Goal: Find specific page/section: Find specific page/section

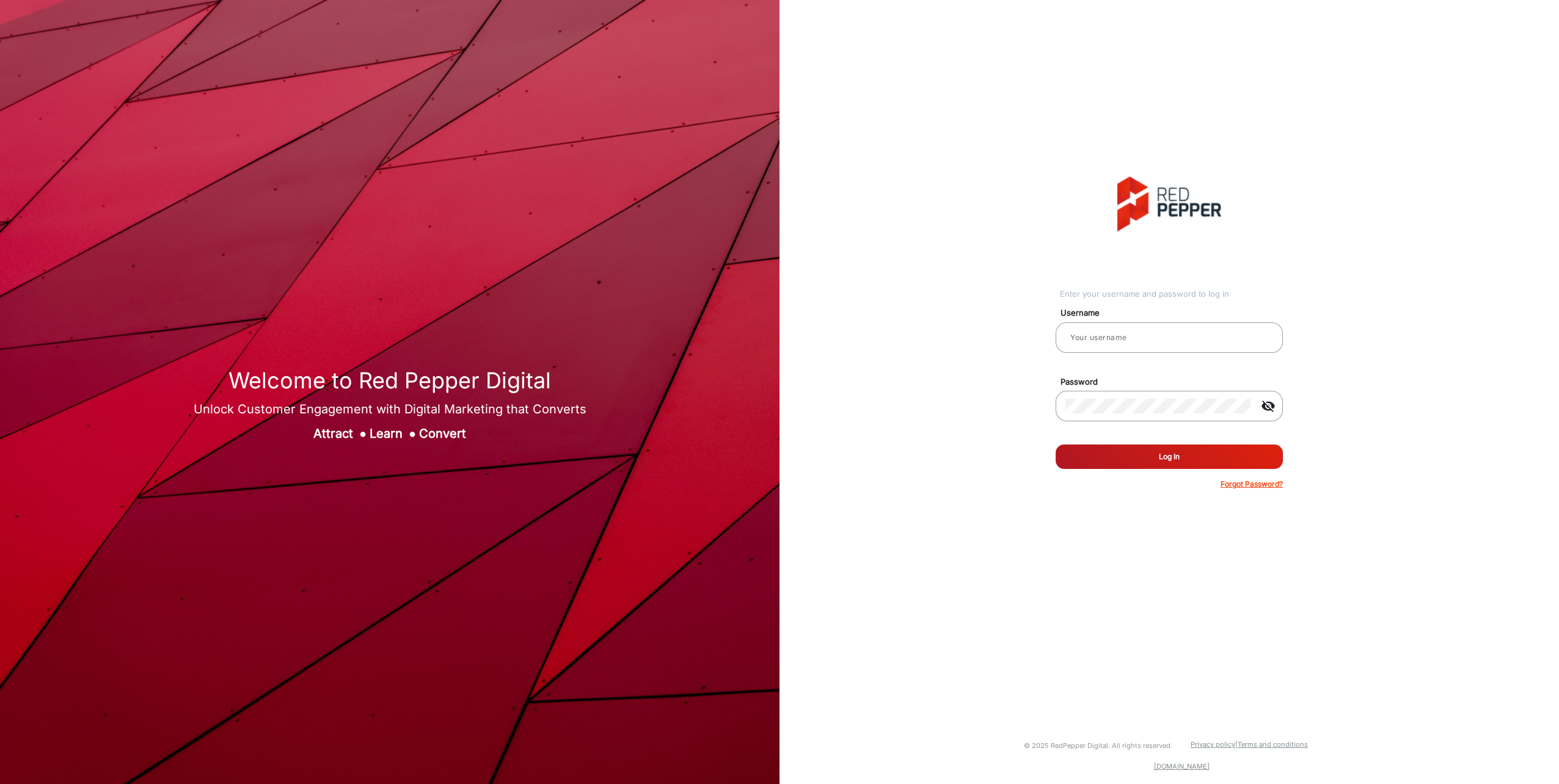
type input "aballard"
click at [1164, 457] on button "Log In" at bounding box center [1169, 456] width 227 height 24
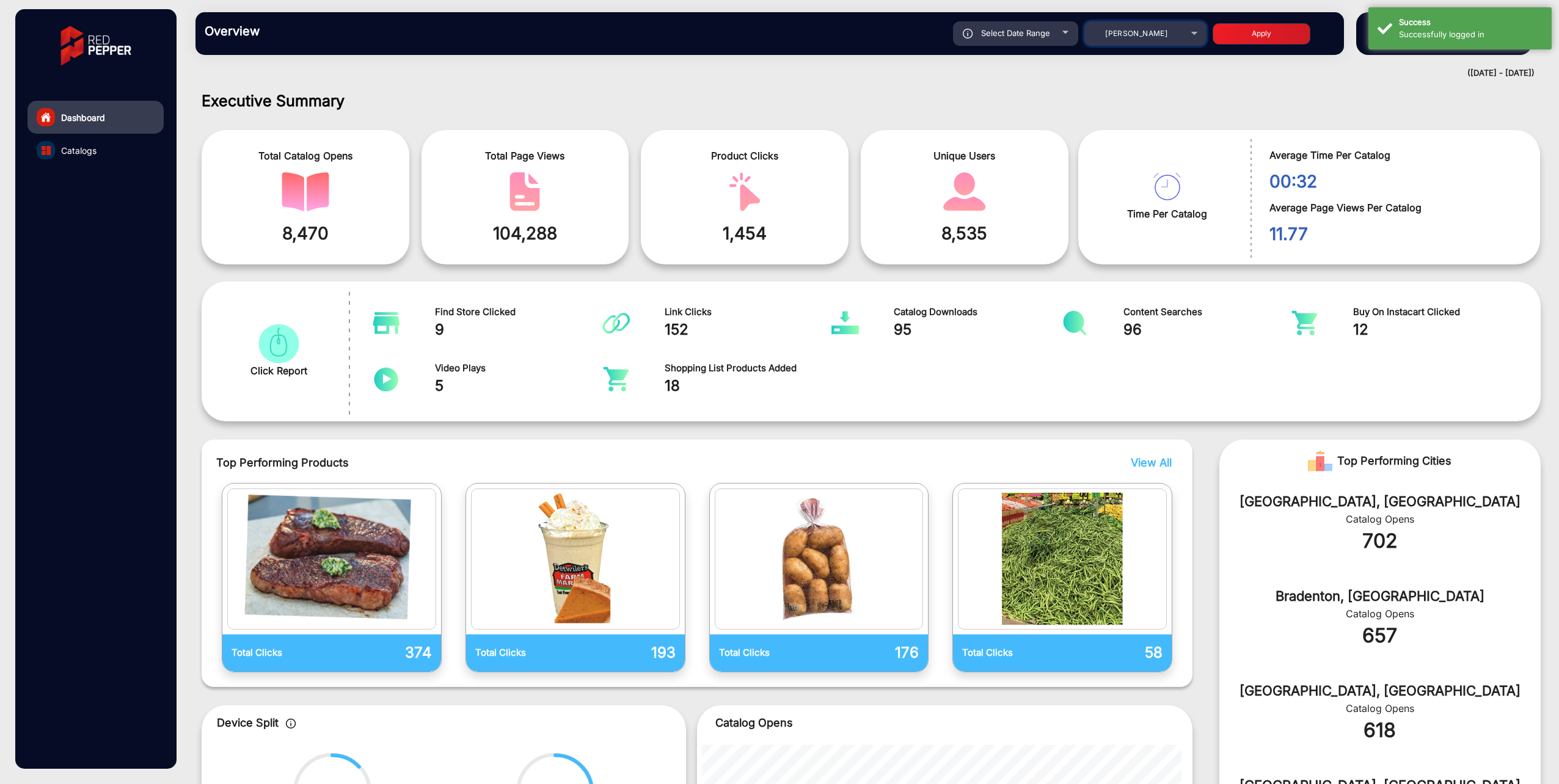
click at [1096, 37] on div "[PERSON_NAME]" at bounding box center [1136, 34] width 98 height 15
click at [978, 30] on div at bounding box center [780, 392] width 1559 height 784
click at [992, 34] on span "Select Date Range" at bounding box center [1015, 33] width 69 height 10
type input "[DATE]"
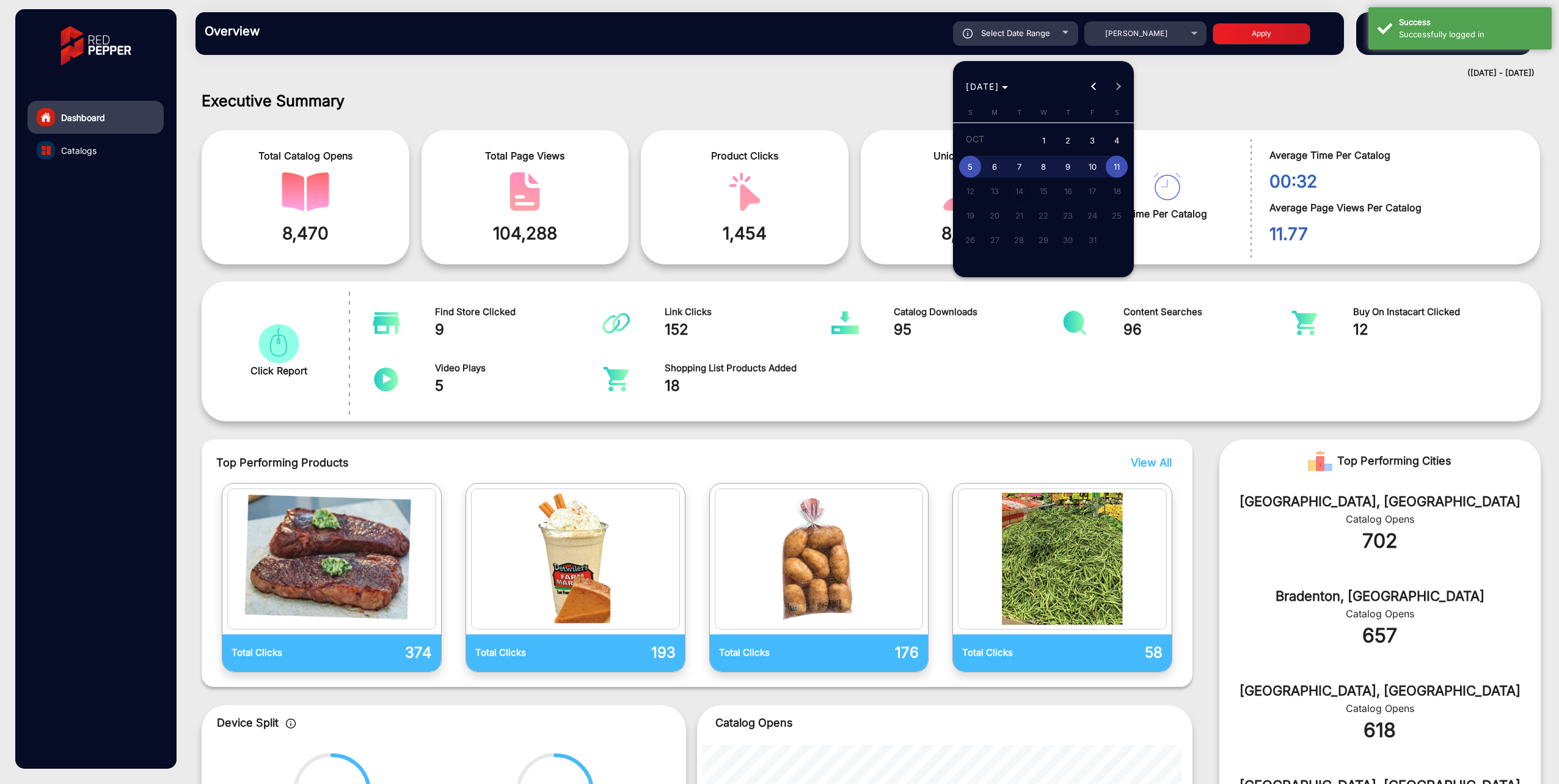
click at [1057, 137] on button "2" at bounding box center [1067, 140] width 24 height 27
type input "[DATE]"
click at [1046, 170] on span "8" at bounding box center [1043, 167] width 22 height 22
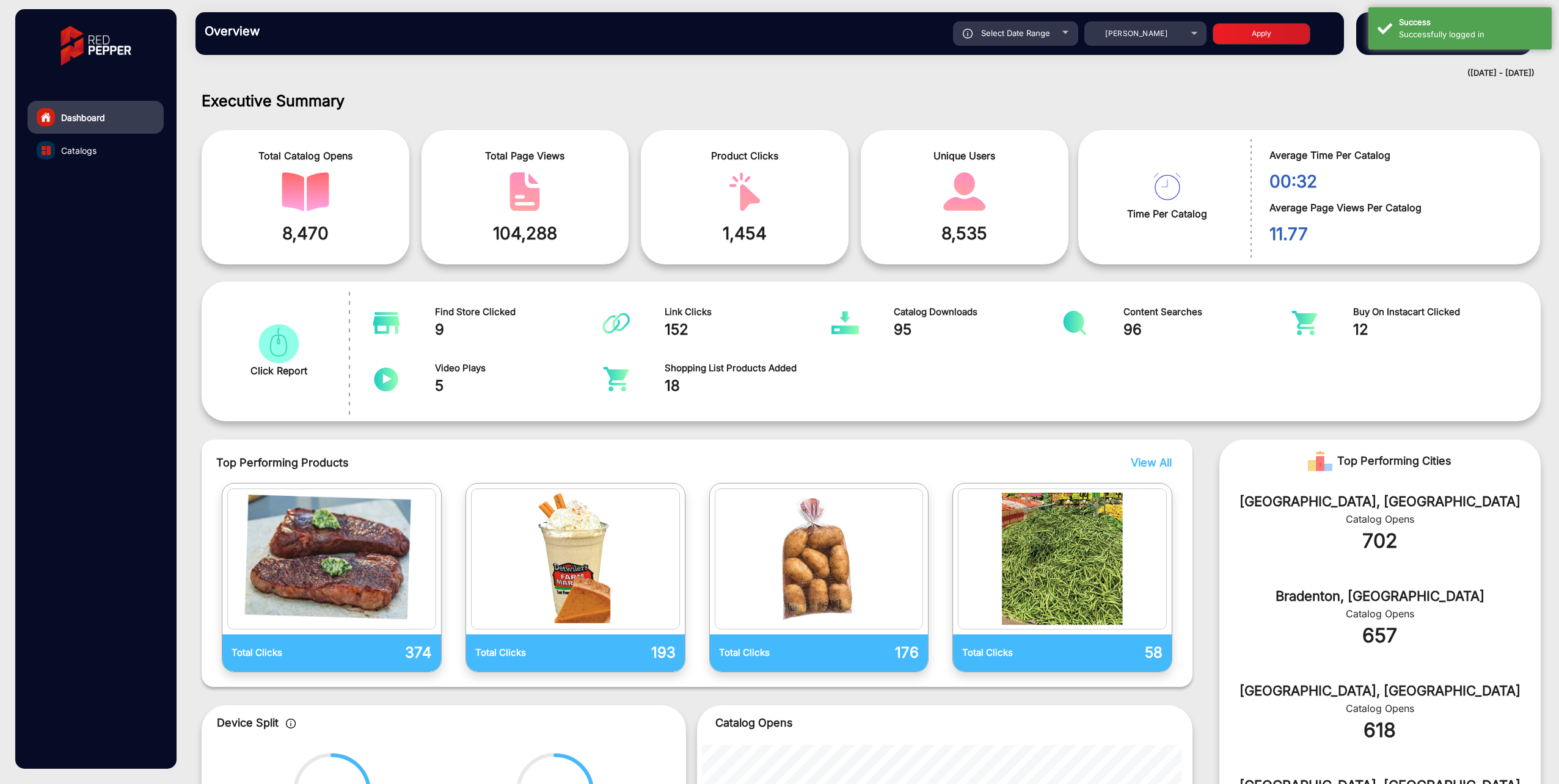
type input "[DATE]"
click at [1245, 32] on button "Apply" at bounding box center [1261, 34] width 98 height 21
type input "[DATE]"
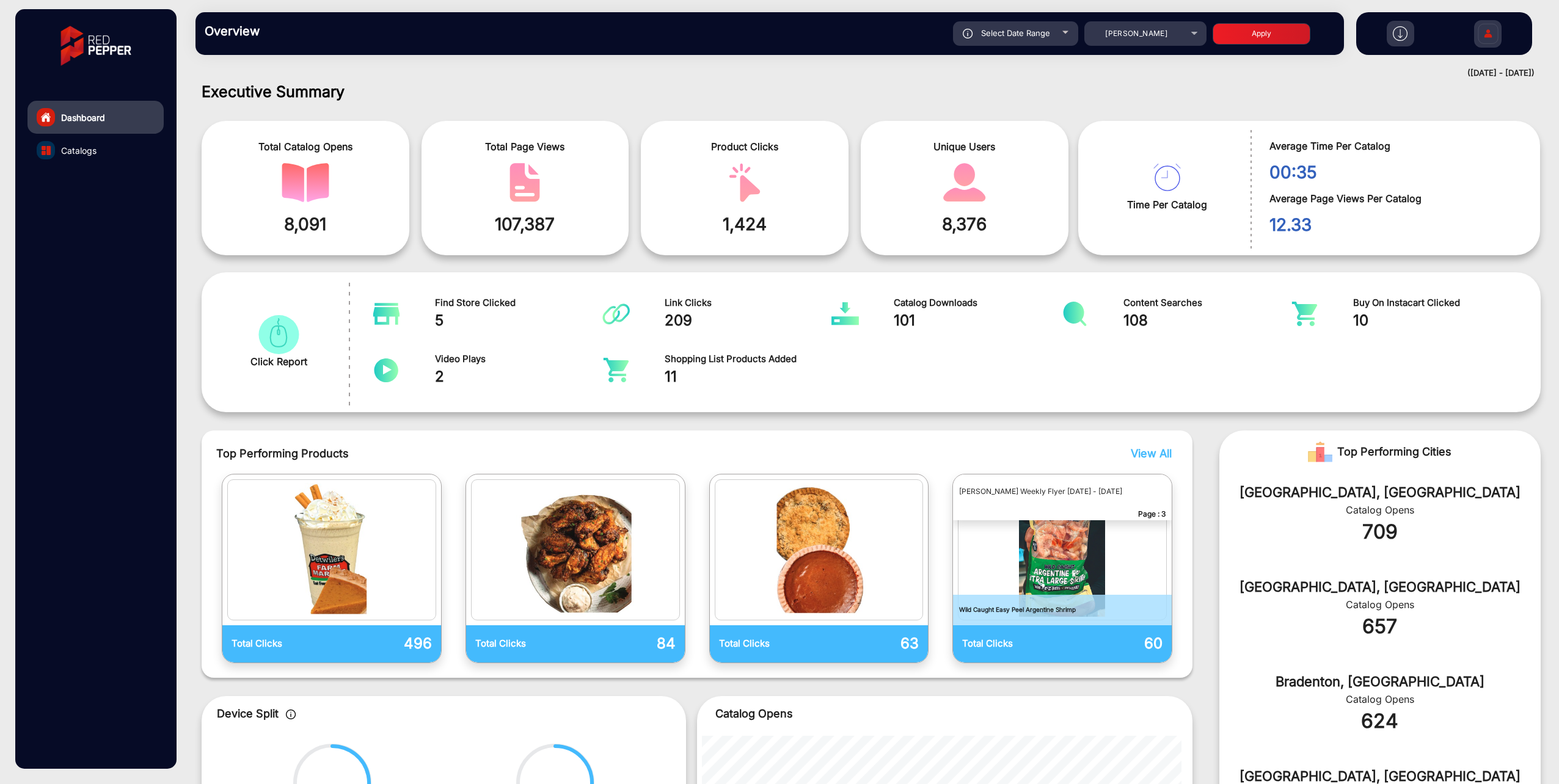
click at [1150, 454] on span "View All" at bounding box center [1151, 453] width 41 height 12
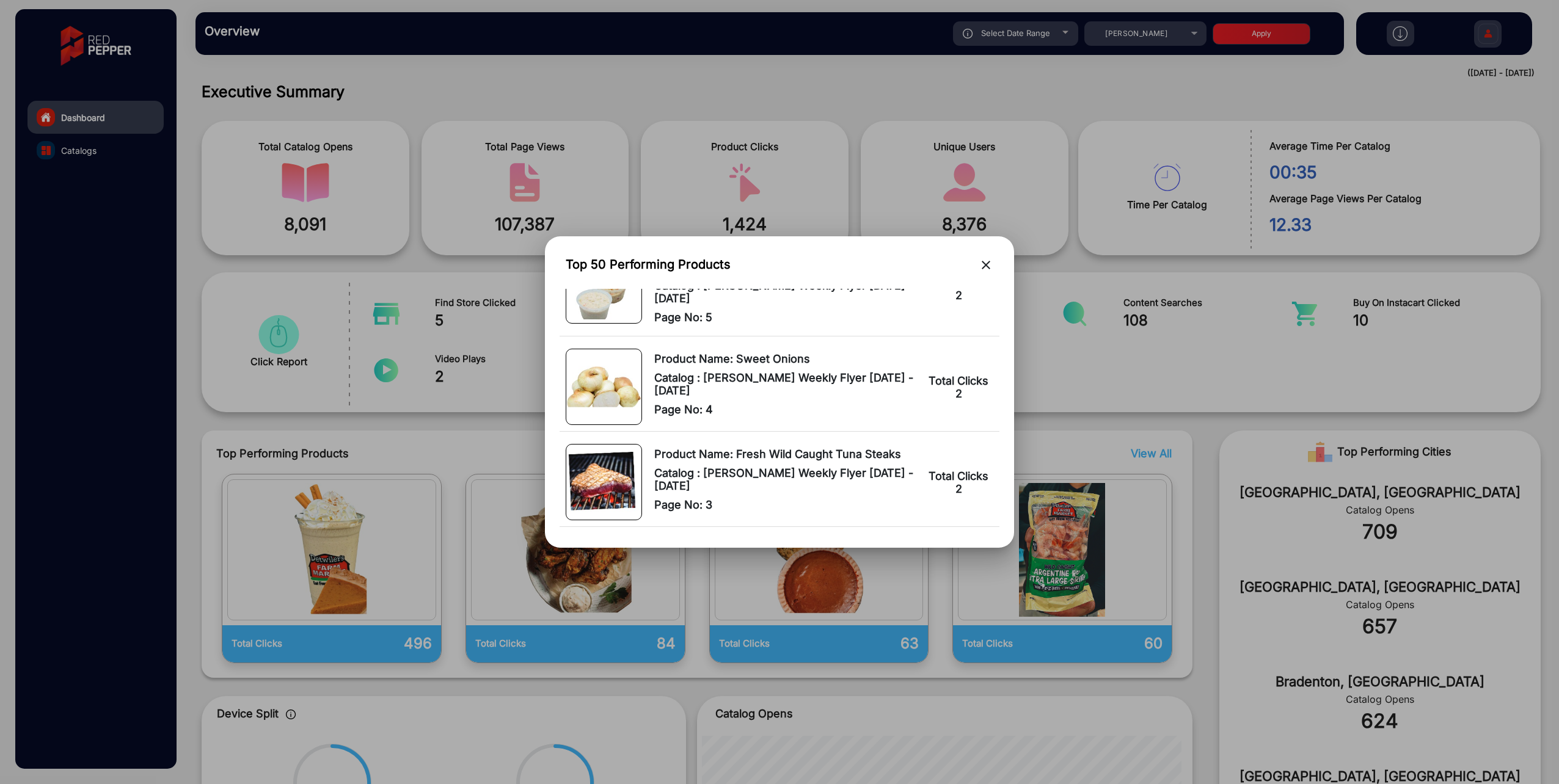
scroll to position [4653, 0]
click at [978, 264] on div "Top 50 Performing Products close" at bounding box center [780, 267] width 440 height 32
click at [987, 264] on mat-icon "close" at bounding box center [985, 264] width 15 height 15
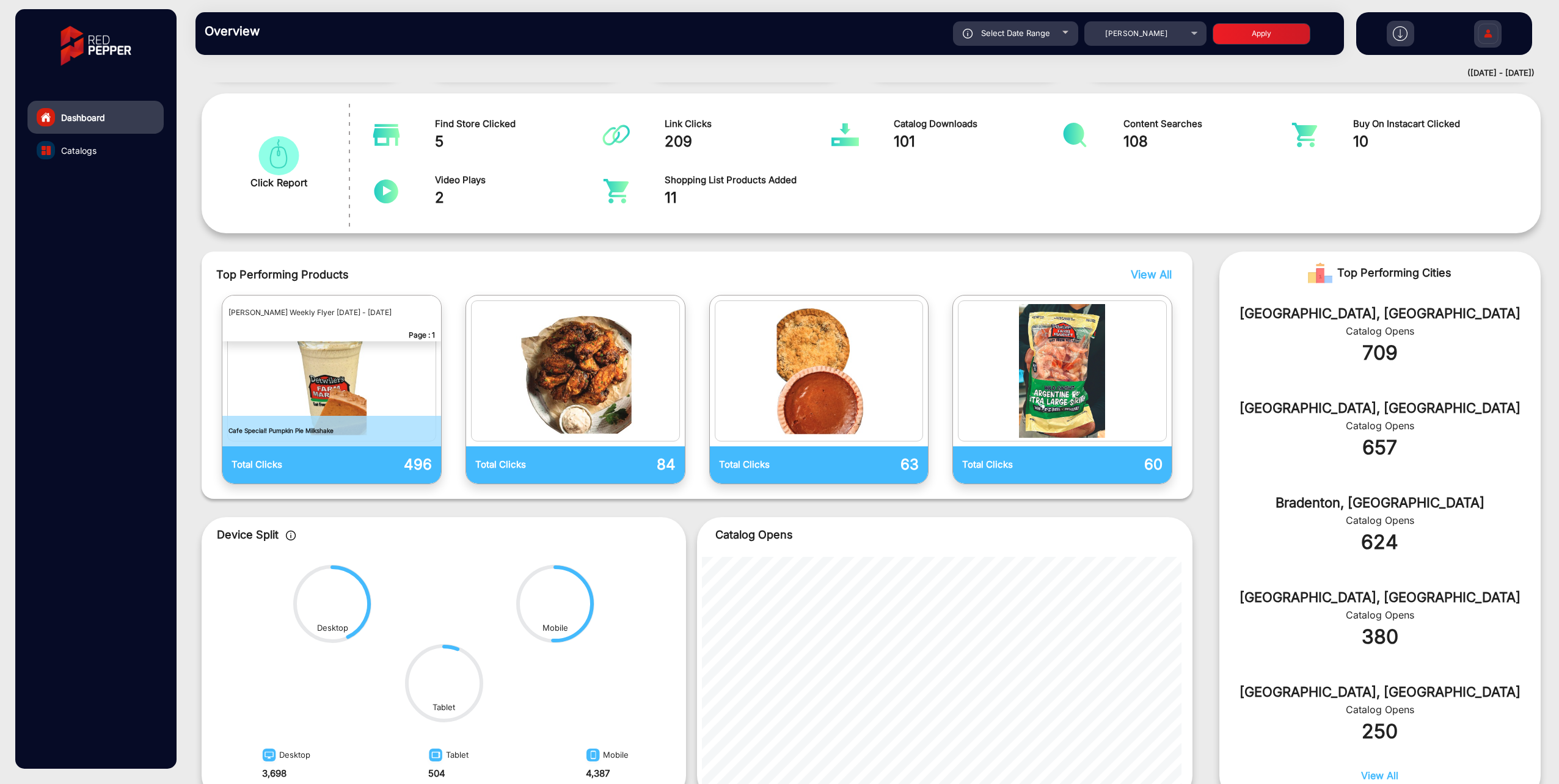
scroll to position [193, 0]
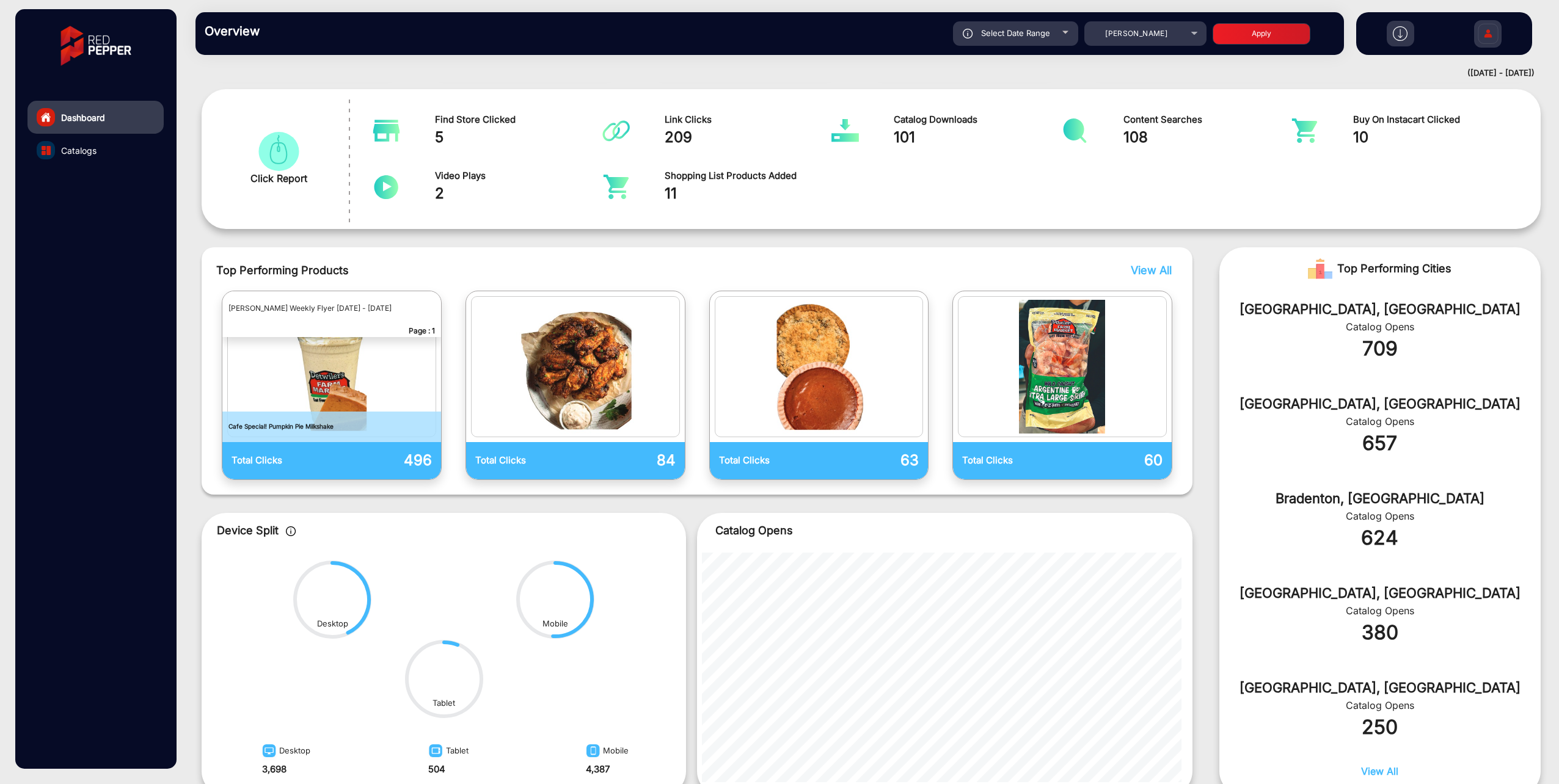
click at [339, 427] on p "Cafe Special! Pumpkin Pie Milkshake" at bounding box center [332, 427] width 218 height 30
click at [337, 376] on img "catalog" at bounding box center [332, 366] width 201 height 133
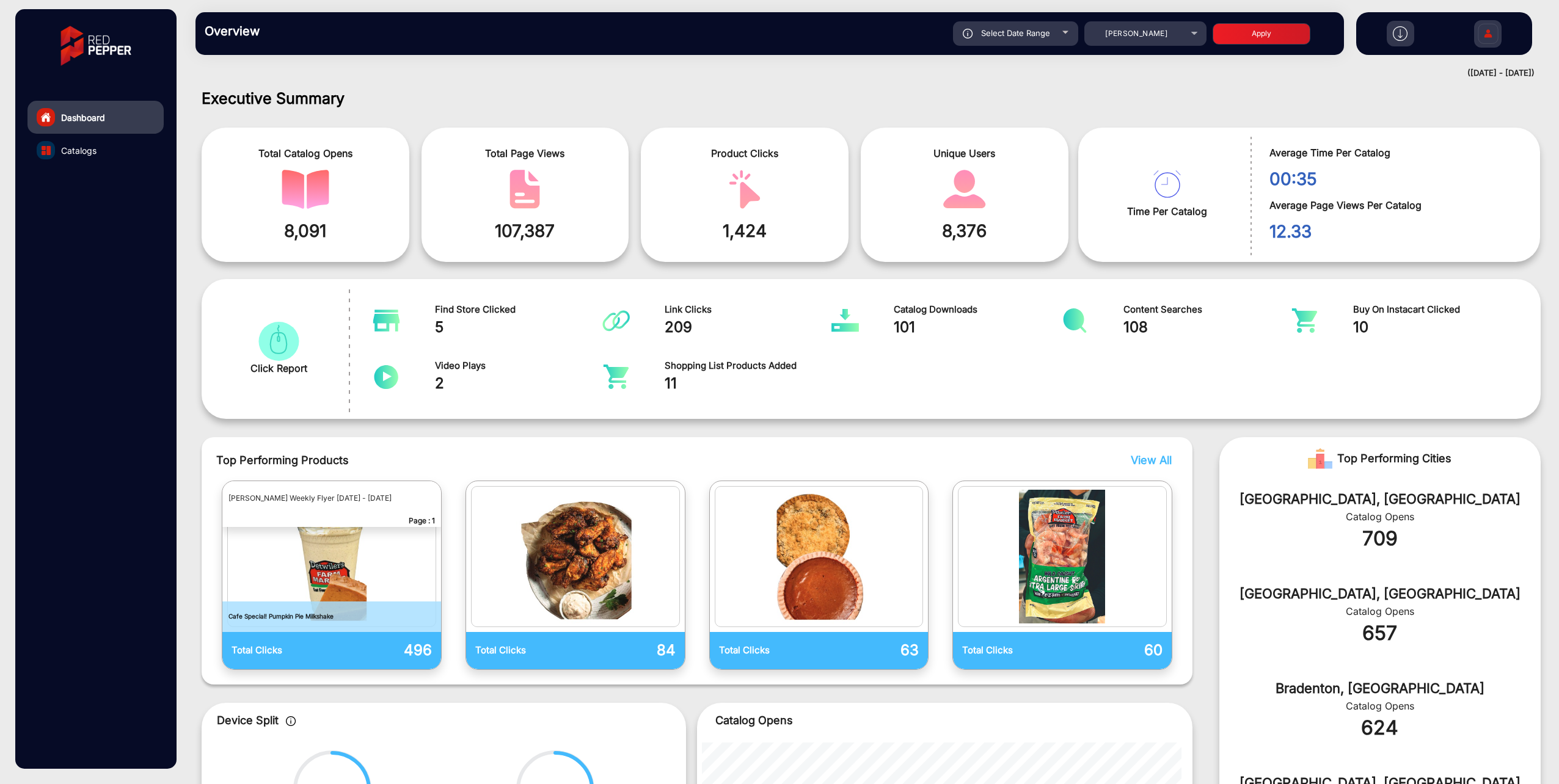
scroll to position [0, 0]
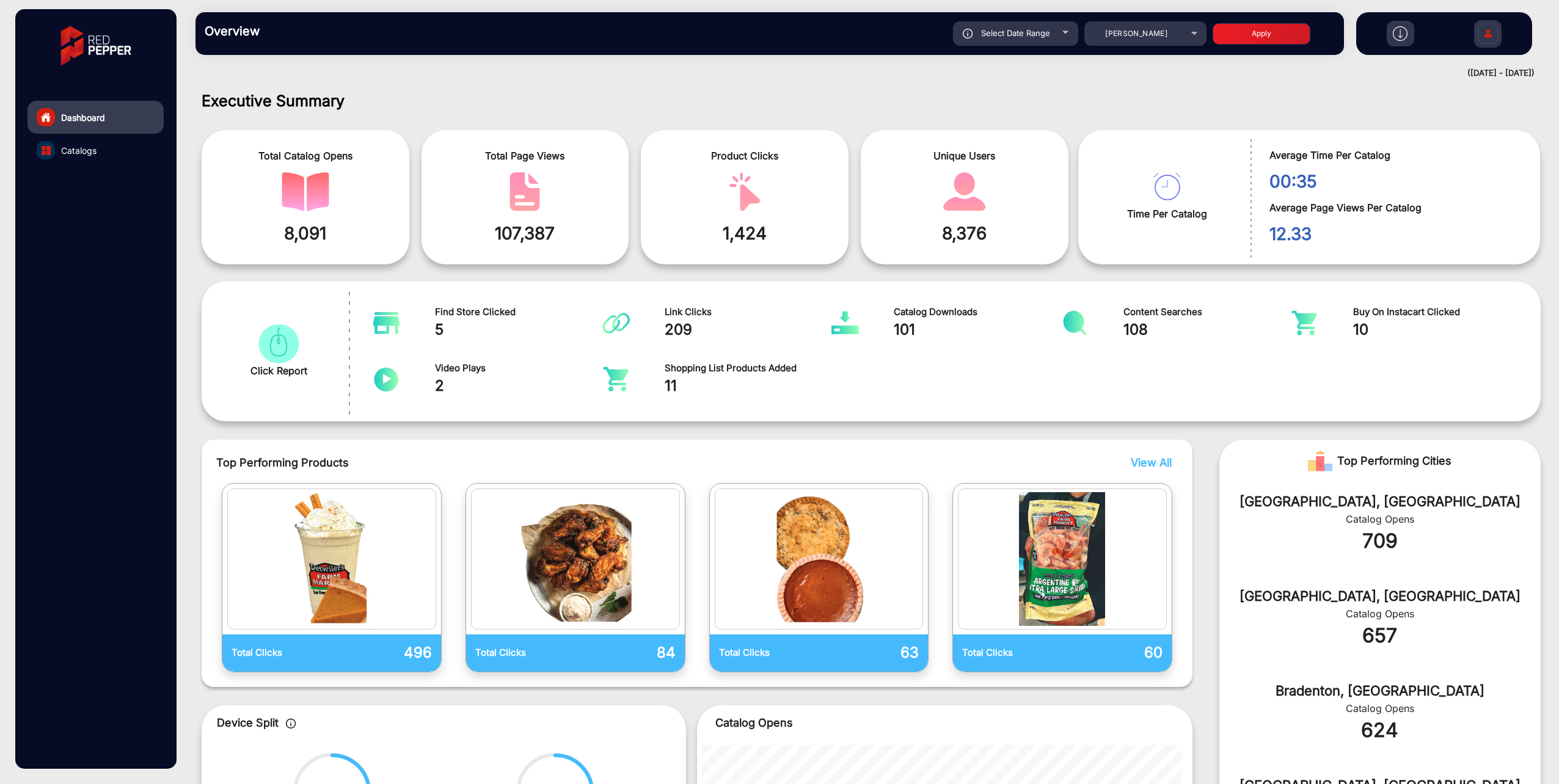
click at [335, 190] on span at bounding box center [305, 192] width 190 height 39
click at [93, 149] on span "Catalogs" at bounding box center [78, 151] width 35 height 12
click at [73, 150] on span "Catalogs" at bounding box center [78, 151] width 35 height 12
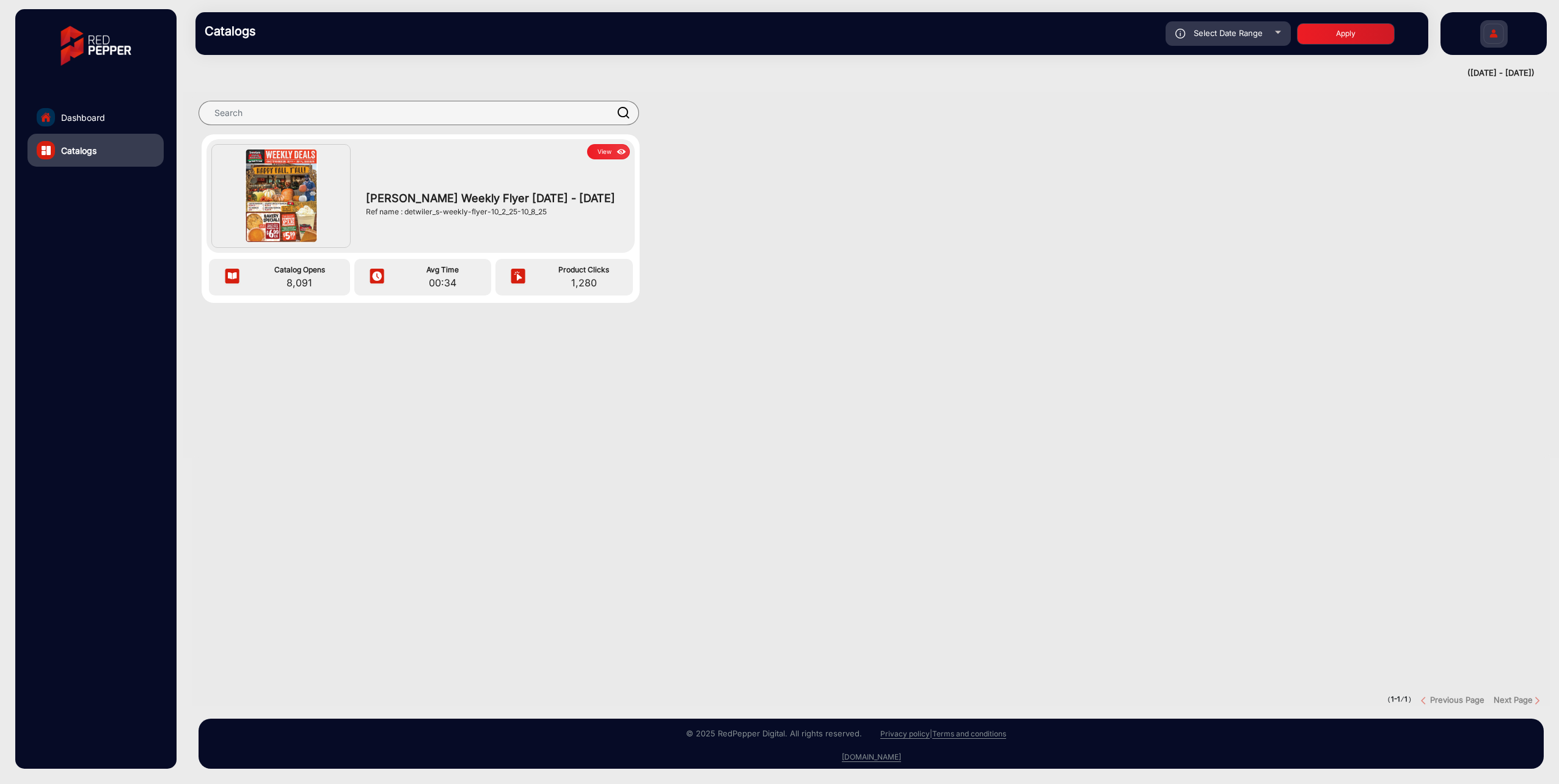
click at [613, 147] on button "View" at bounding box center [608, 152] width 43 height 16
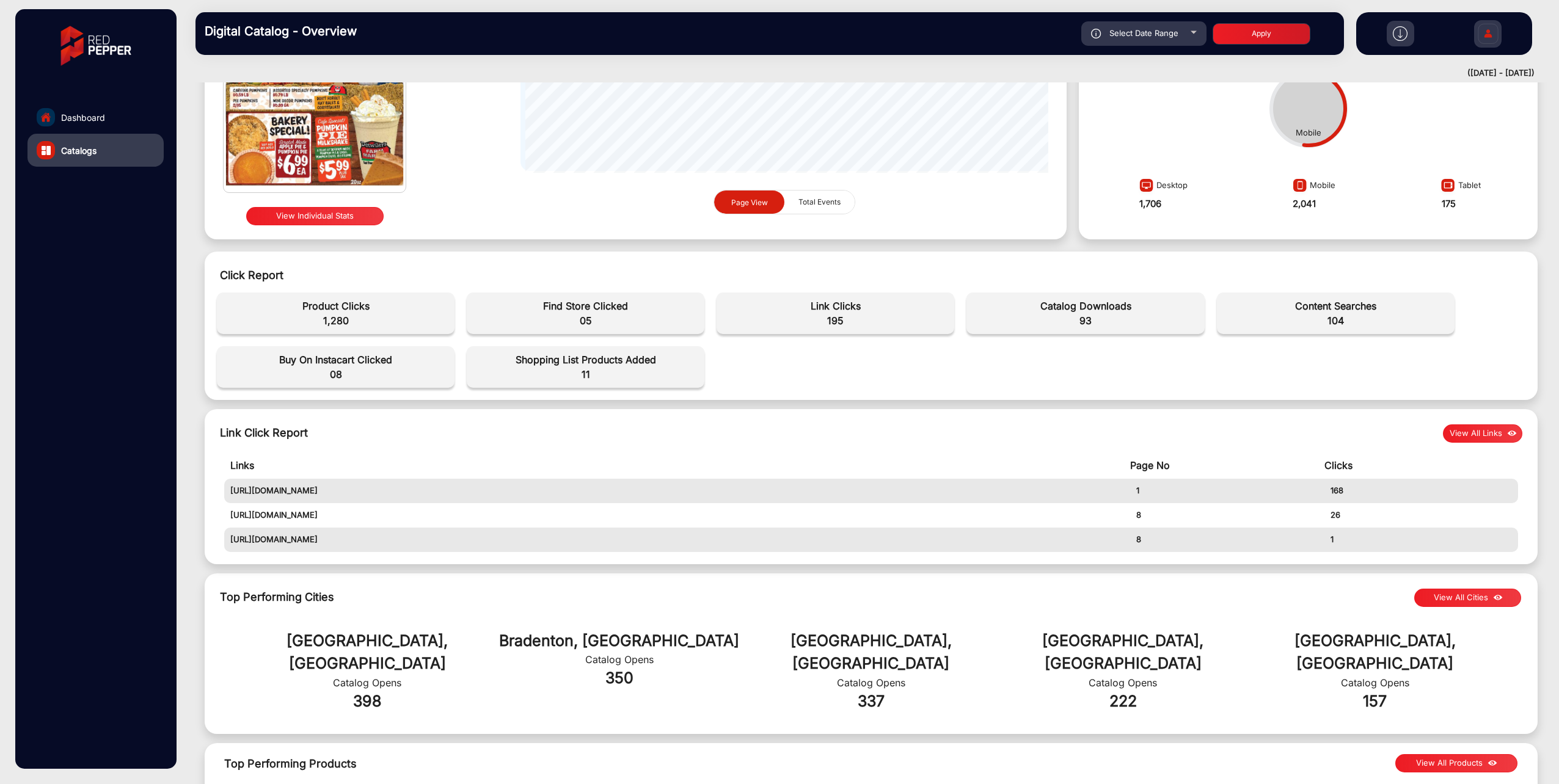
scroll to position [244, 0]
